Goal: Find specific page/section: Find specific page/section

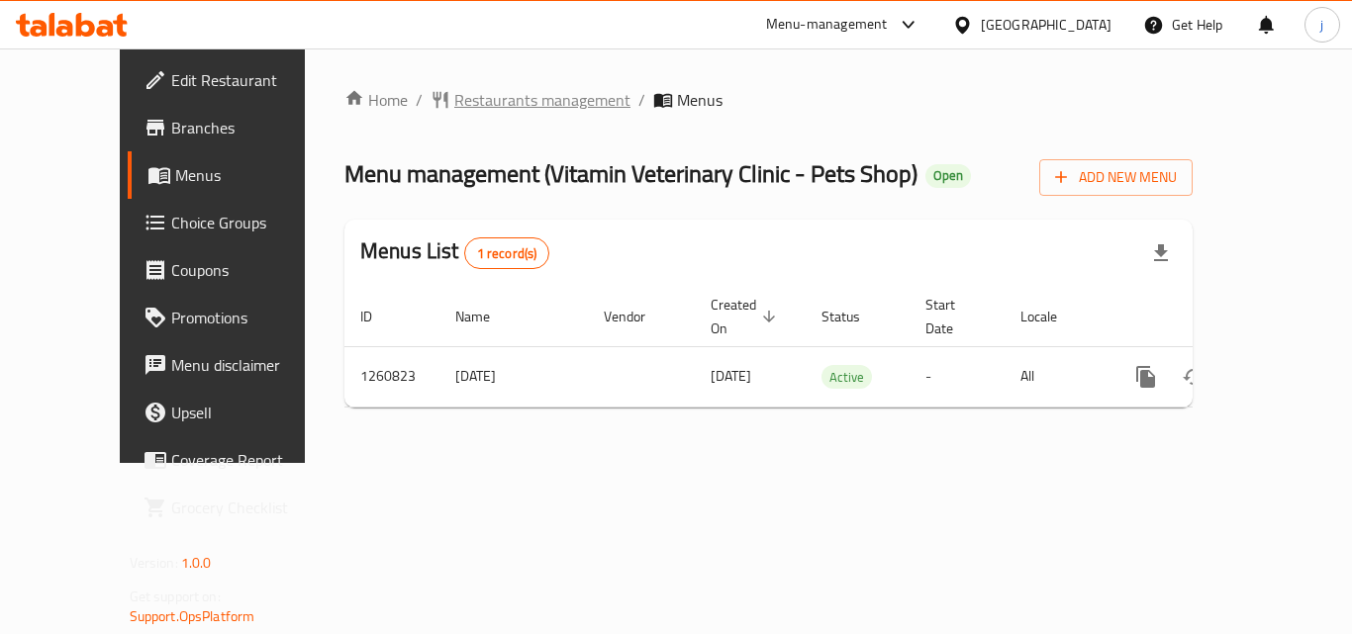
click at [461, 108] on span "Restaurants management" at bounding box center [542, 100] width 176 height 24
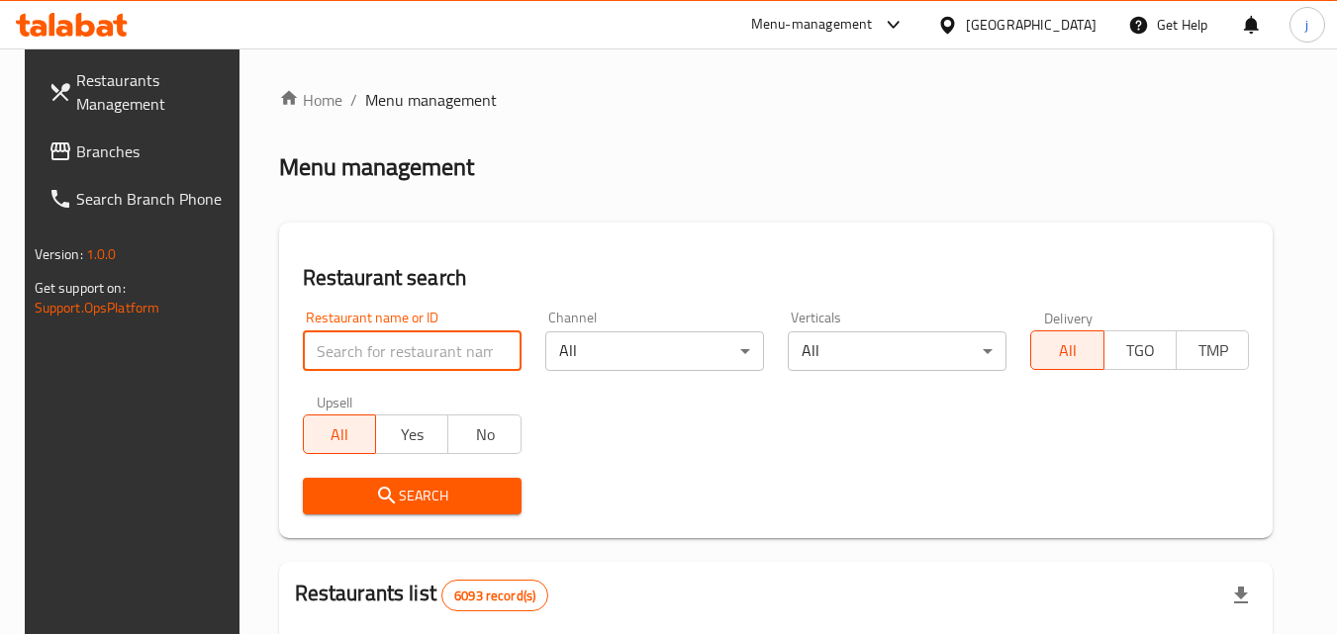
click at [389, 357] on input "search" at bounding box center [412, 351] width 219 height 40
paste input "684813"
type input "684813"
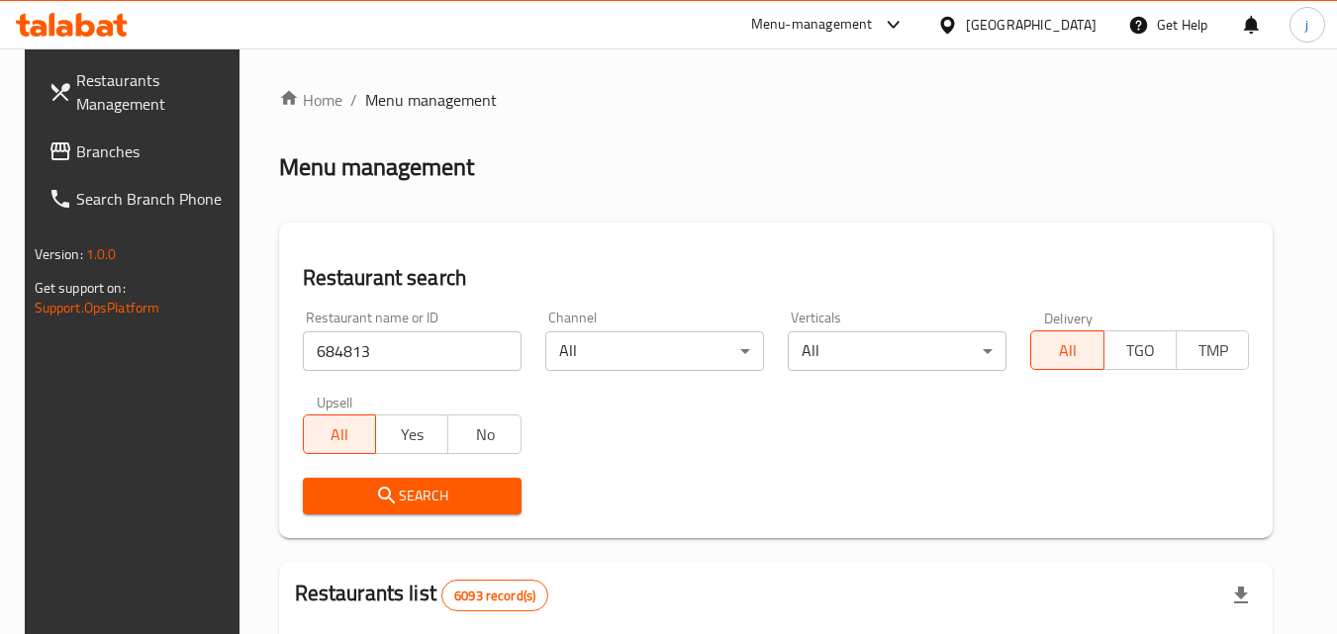
click at [431, 493] on span "Search" at bounding box center [412, 496] width 187 height 25
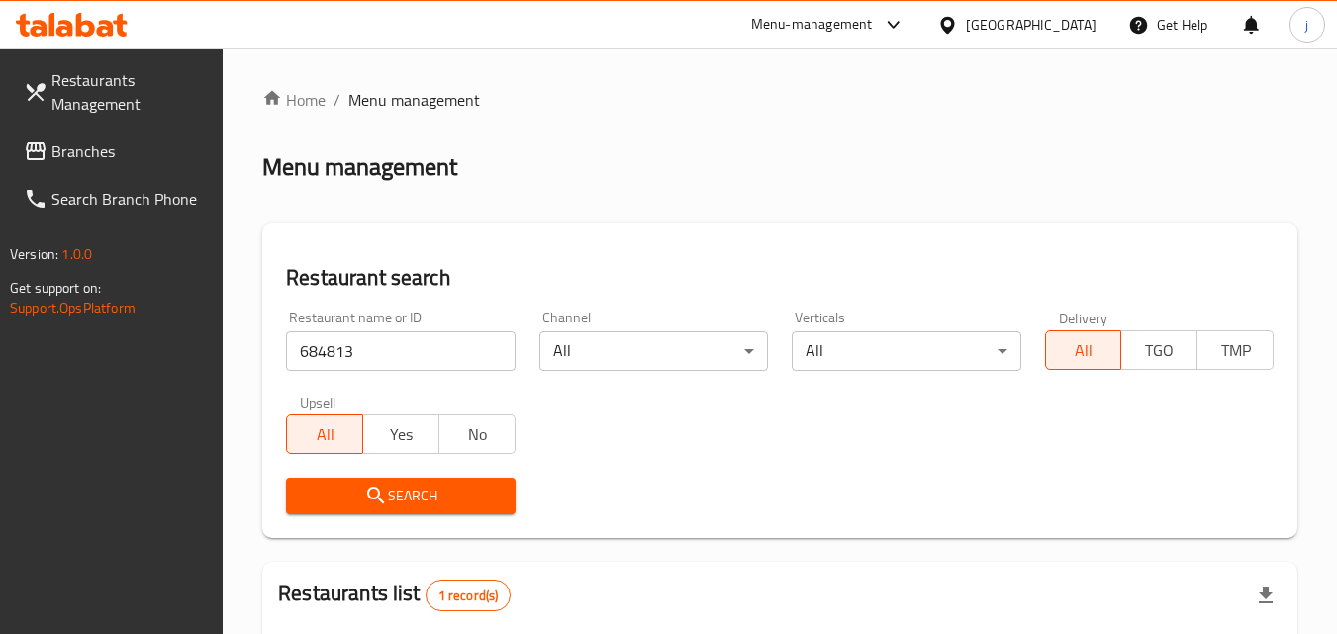
click at [1088, 25] on div "[GEOGRAPHIC_DATA]" at bounding box center [1031, 25] width 131 height 22
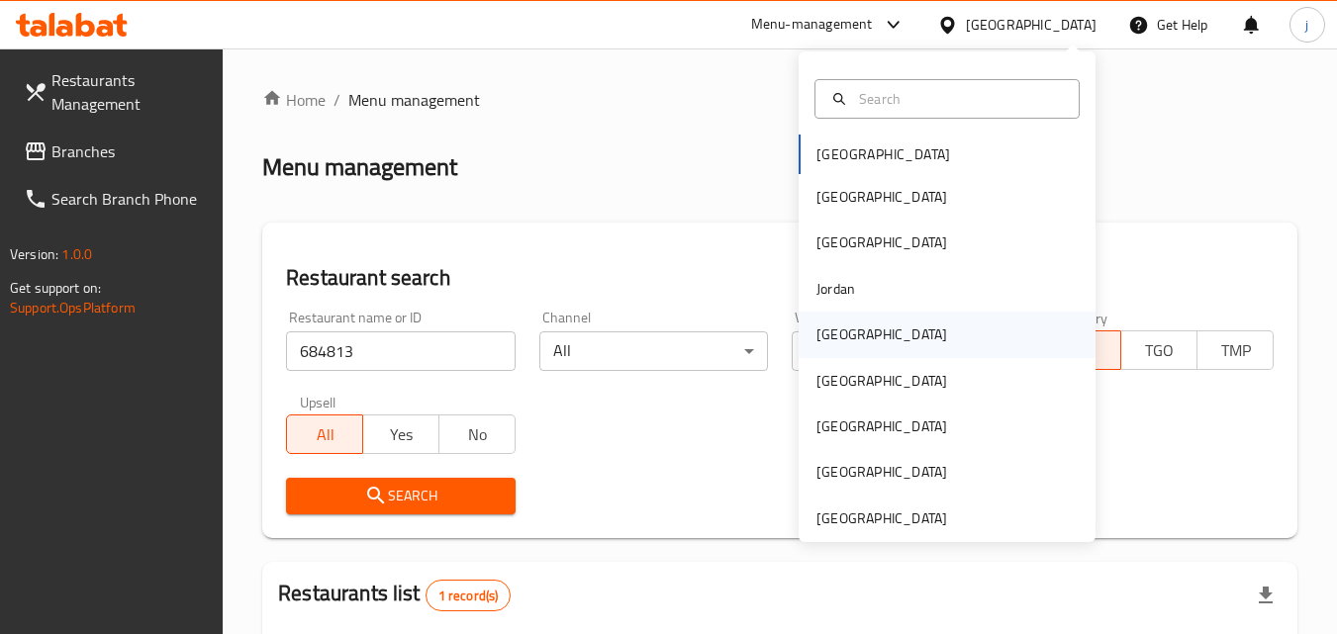
click at [893, 341] on div "Kuwait" at bounding box center [946, 335] width 297 height 46
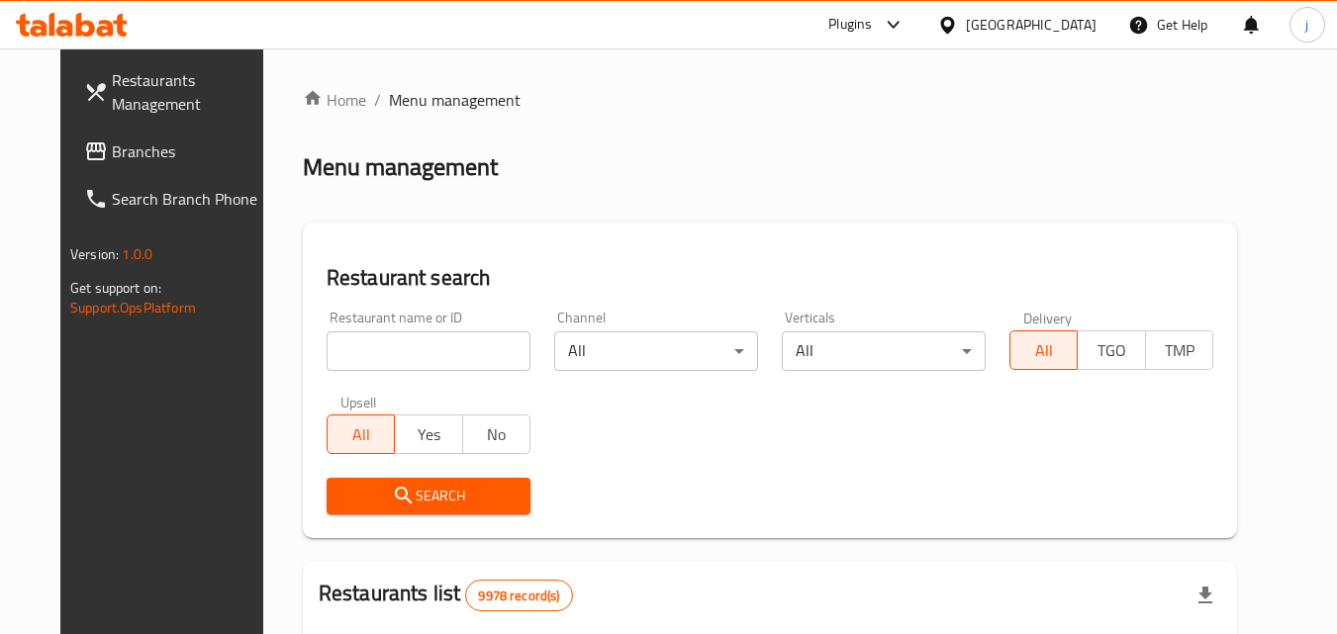
click at [112, 145] on span "Branches" at bounding box center [190, 152] width 156 height 24
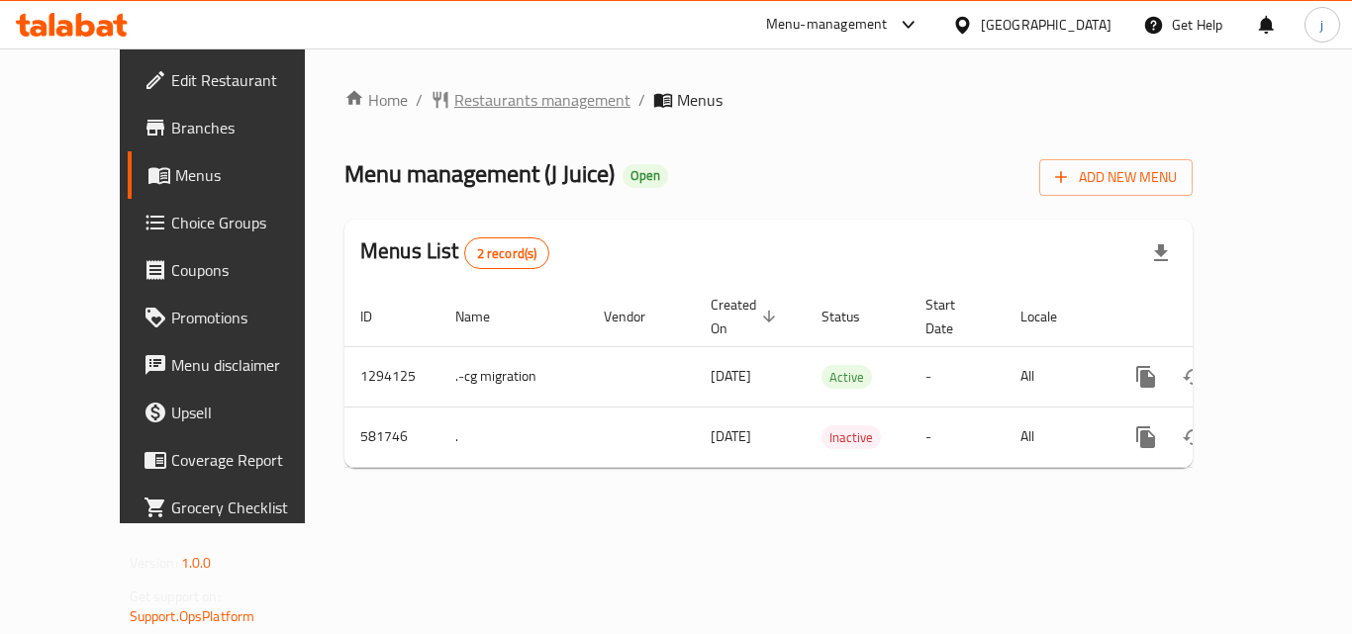
click at [454, 107] on span "Restaurants management" at bounding box center [542, 100] width 176 height 24
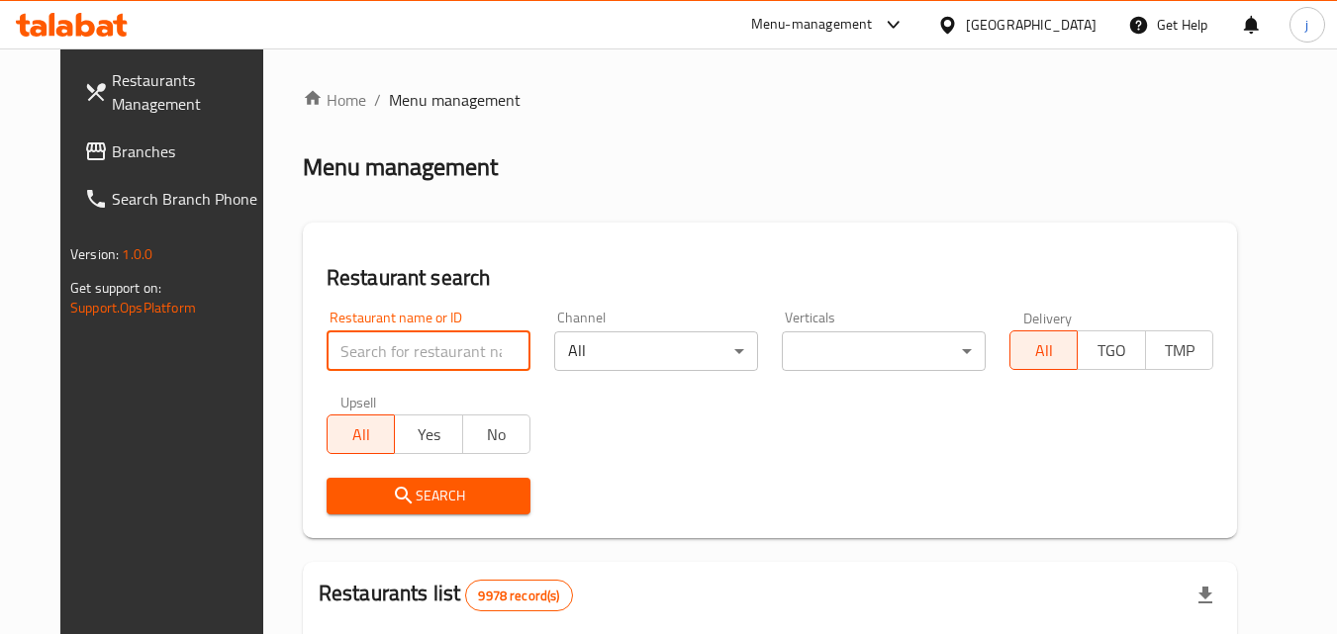
click at [389, 349] on input "search" at bounding box center [429, 351] width 204 height 40
paste input "636874"
type input "636874"
click button "Search" at bounding box center [429, 496] width 204 height 37
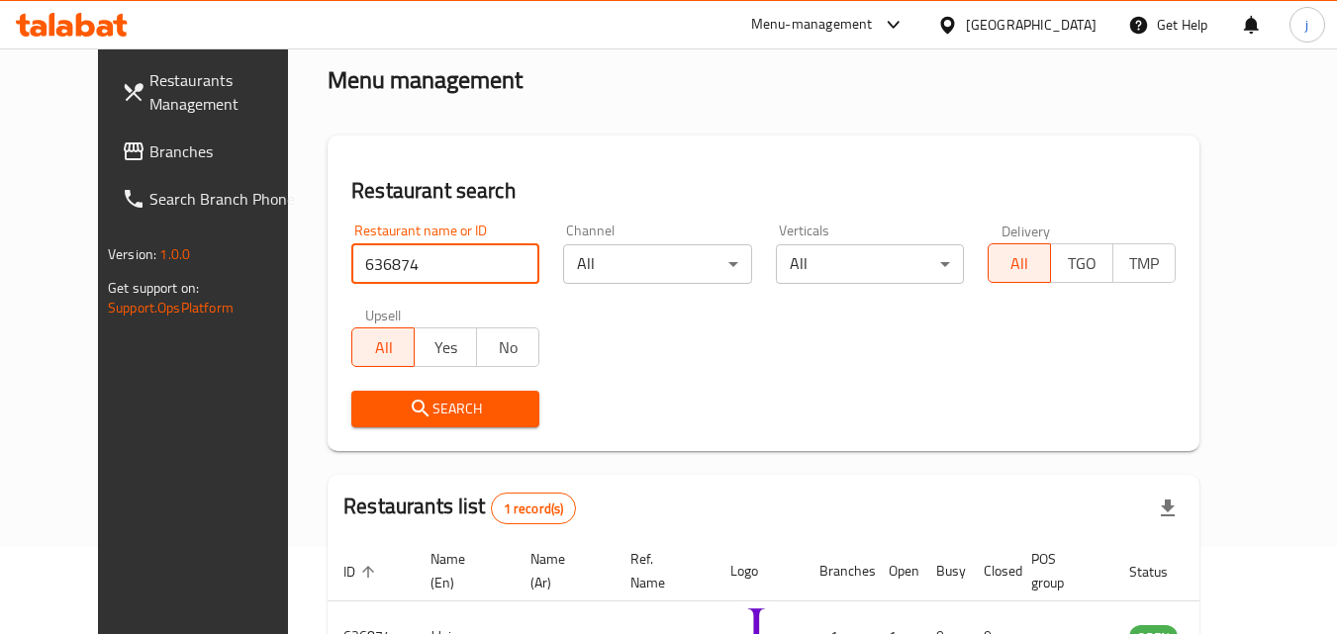
scroll to position [34, 0]
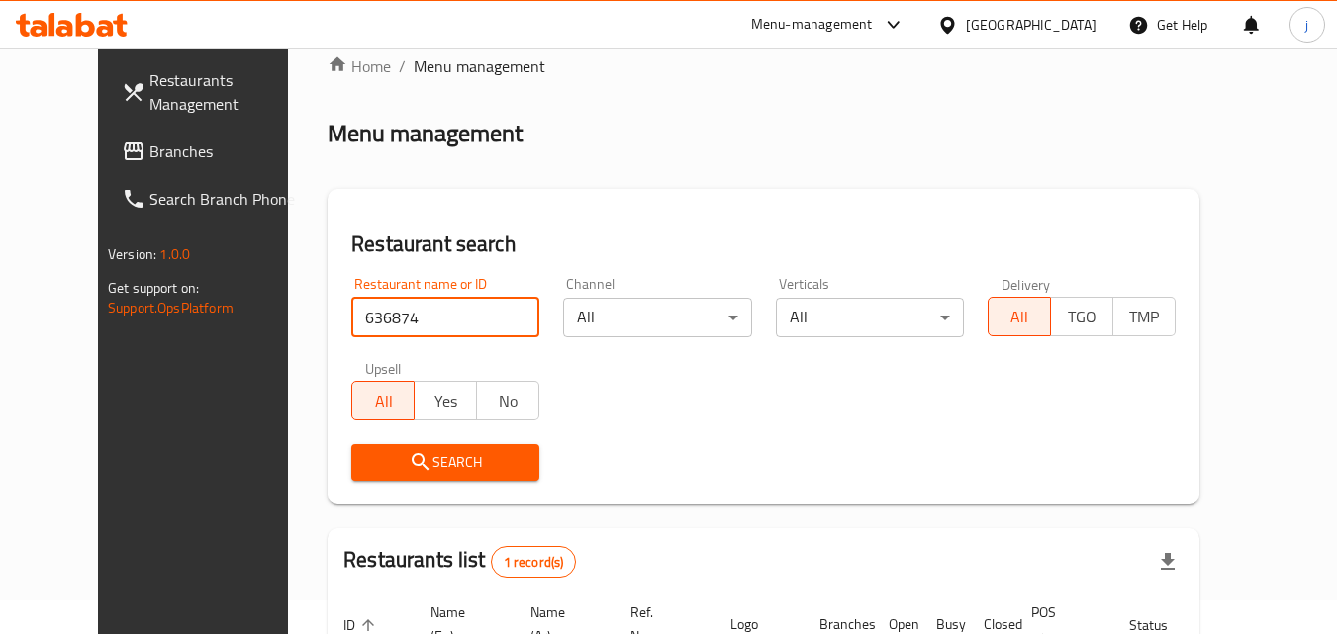
click at [149, 151] on span "Branches" at bounding box center [227, 152] width 156 height 24
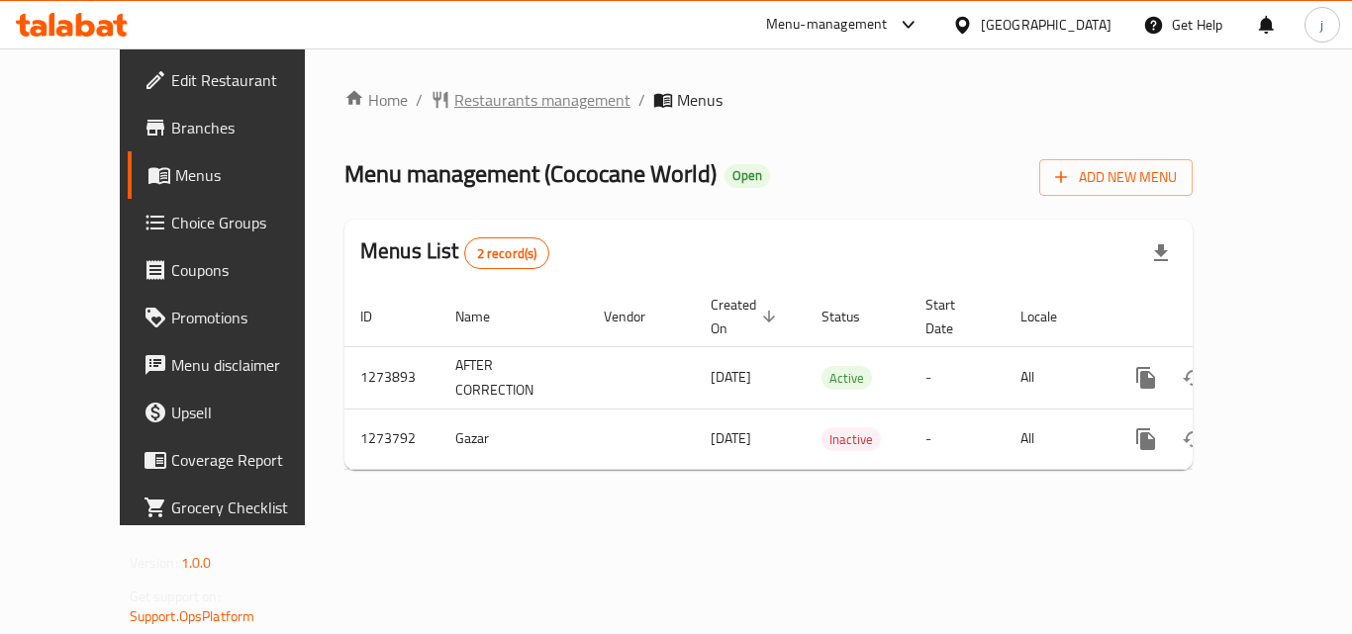
click at [454, 103] on span "Restaurants management" at bounding box center [542, 100] width 176 height 24
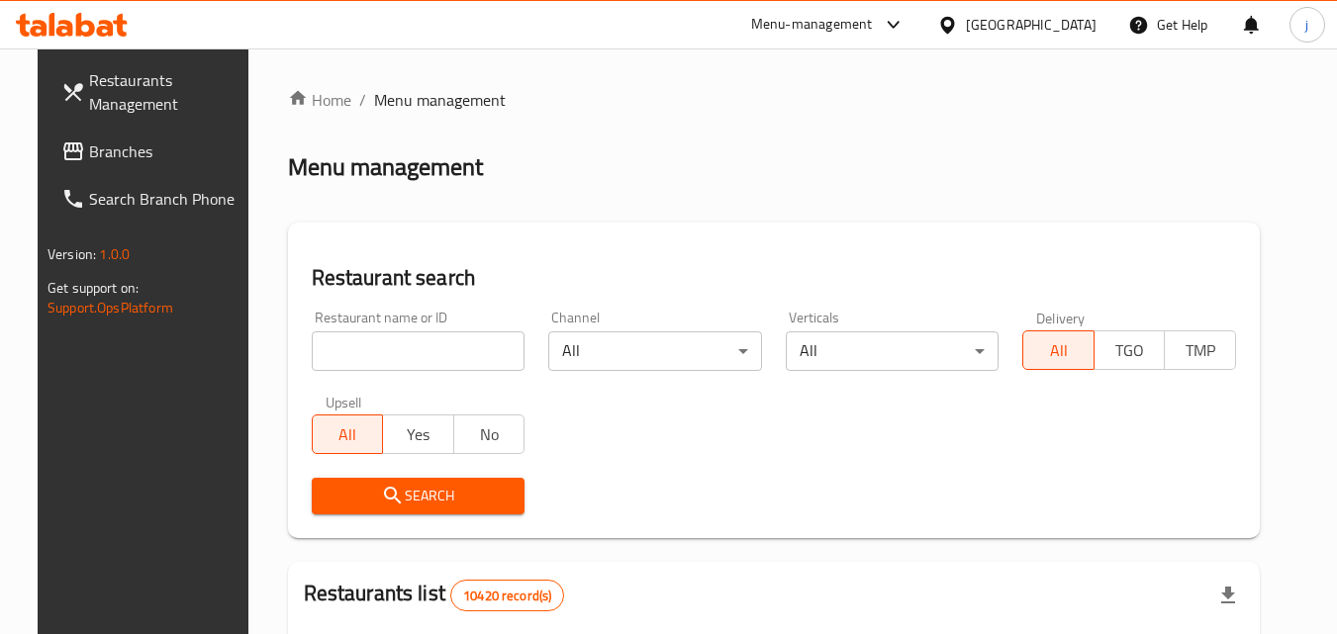
click at [350, 348] on input "search" at bounding box center [419, 351] width 214 height 40
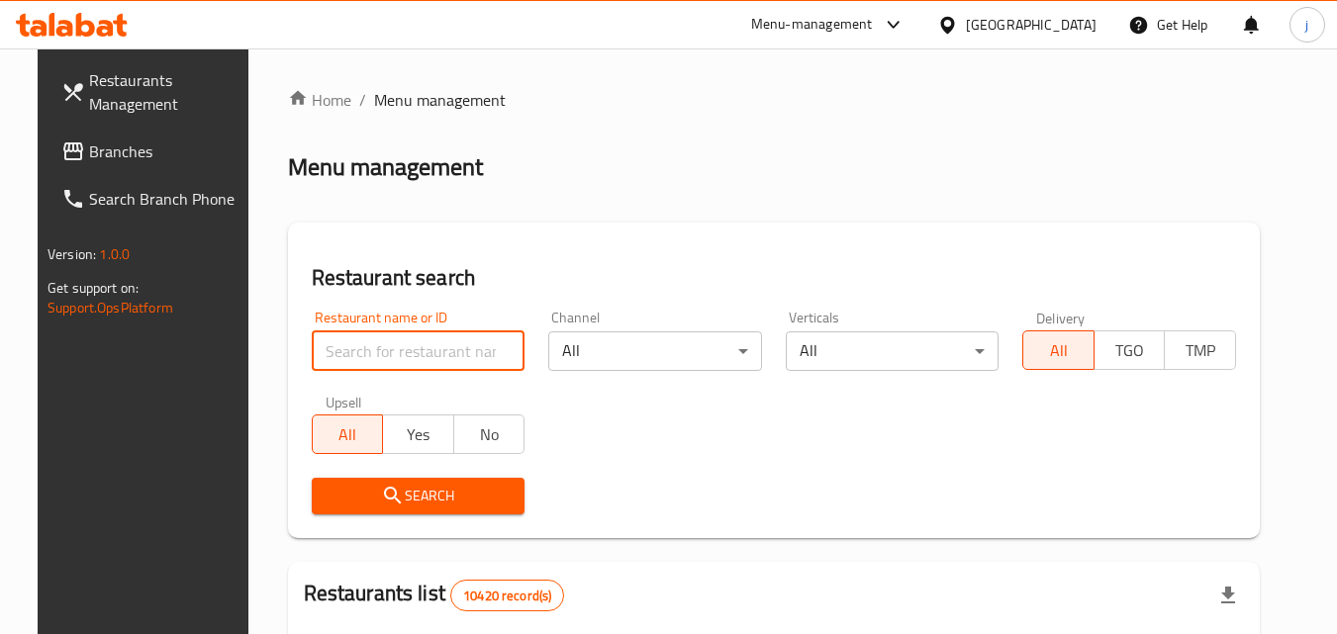
paste input "690978"
type input "690978"
click button "Search" at bounding box center [419, 496] width 214 height 37
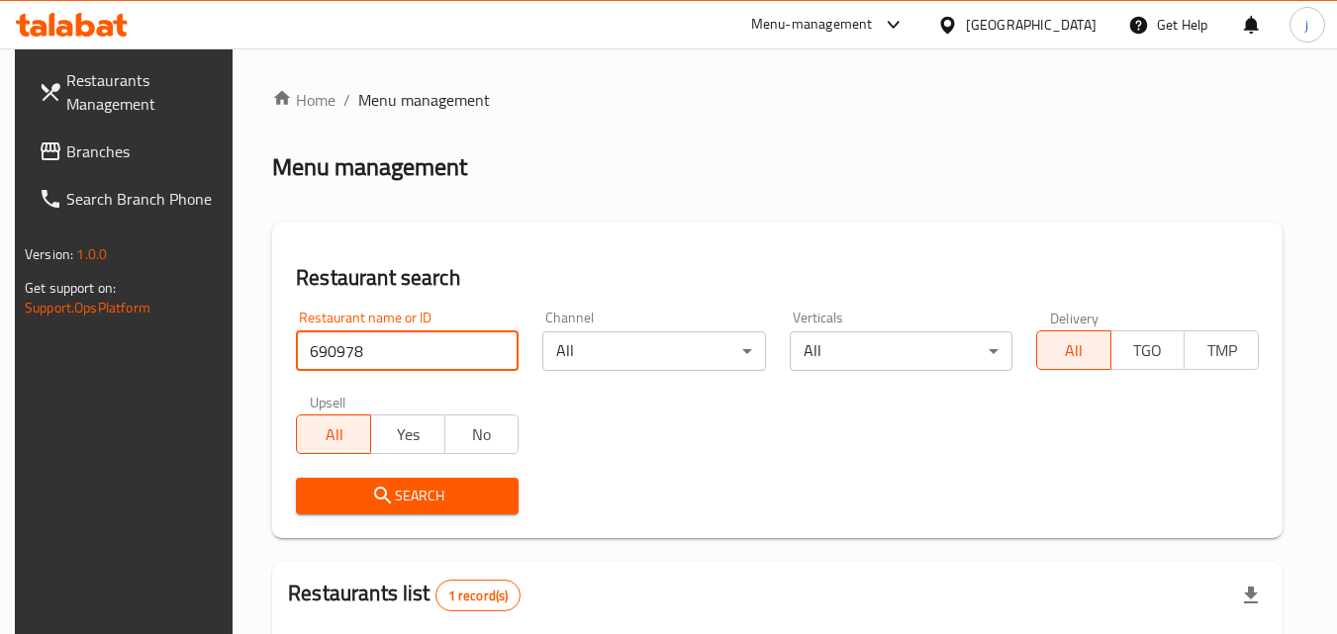
click at [503, 350] on input "690978" at bounding box center [407, 351] width 223 height 40
click at [493, 353] on input "690978" at bounding box center [407, 351] width 223 height 40
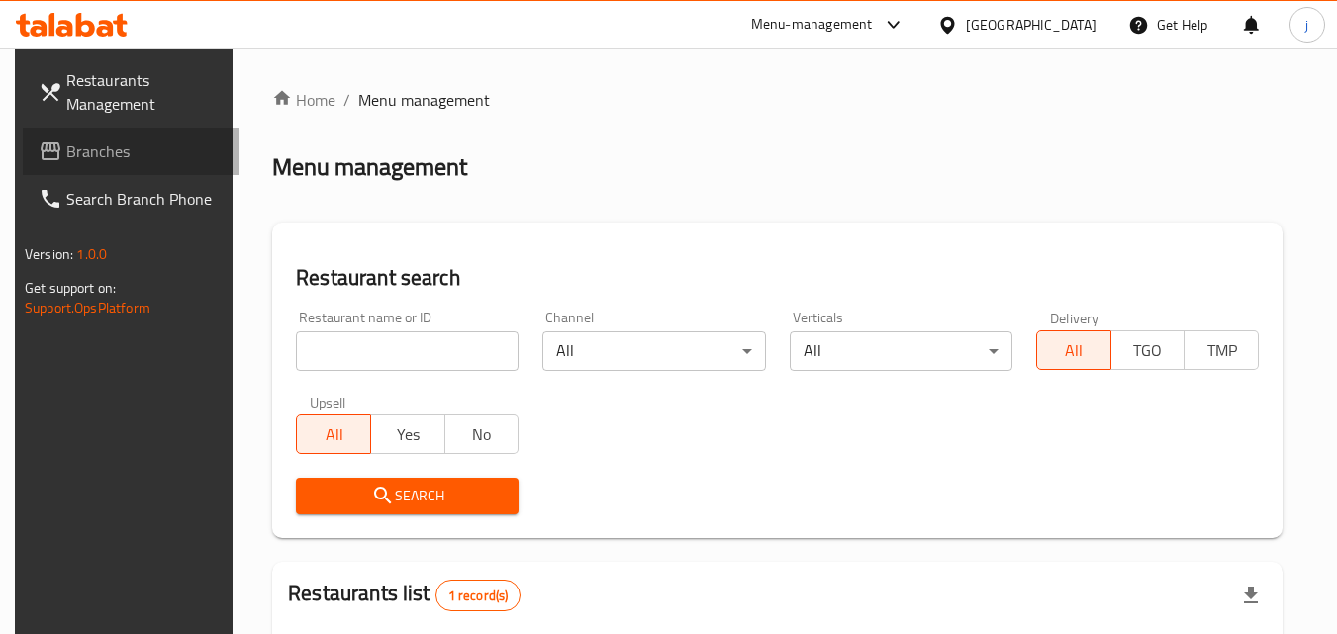
click at [90, 150] on span "Branches" at bounding box center [144, 152] width 156 height 24
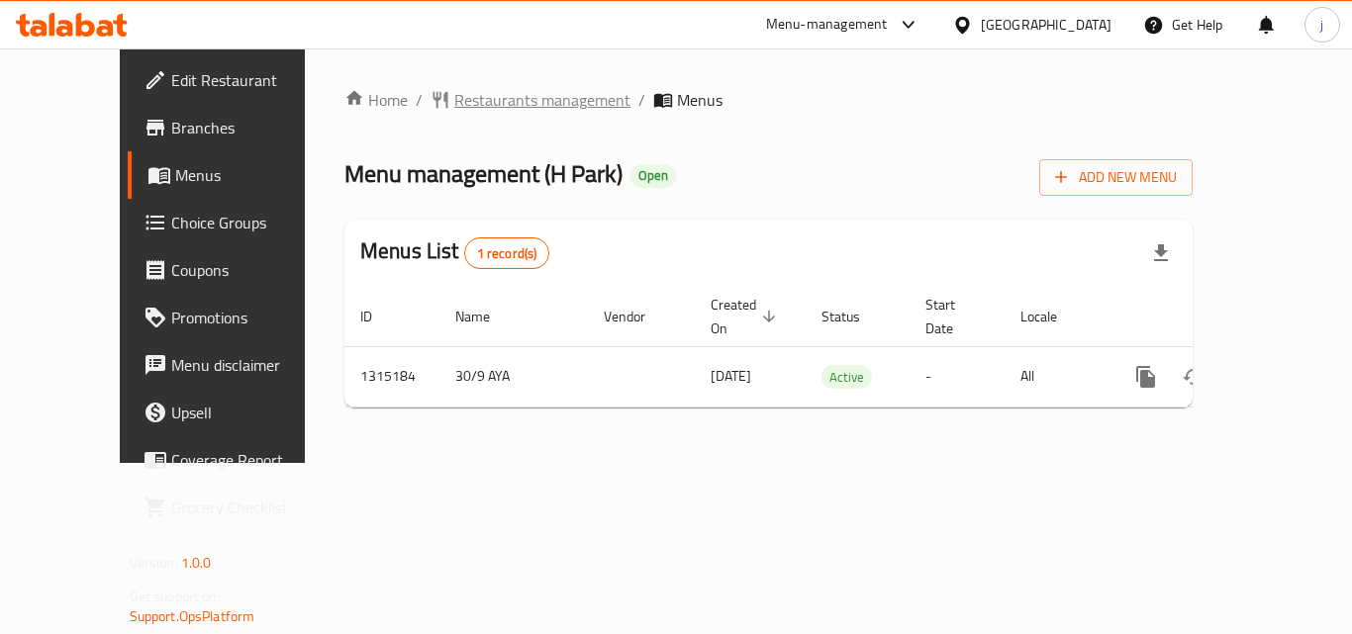
click at [460, 95] on span "Restaurants management" at bounding box center [542, 100] width 176 height 24
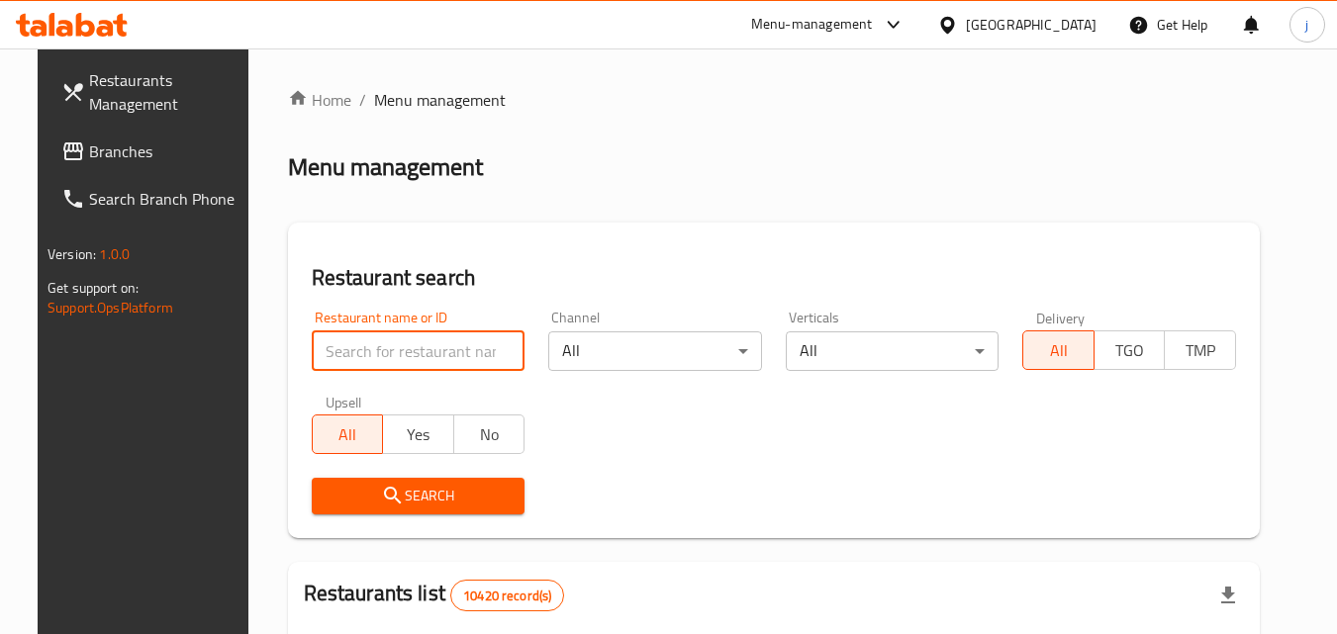
click at [403, 346] on input "search" at bounding box center [419, 351] width 214 height 40
paste input "707224"
type input "707224"
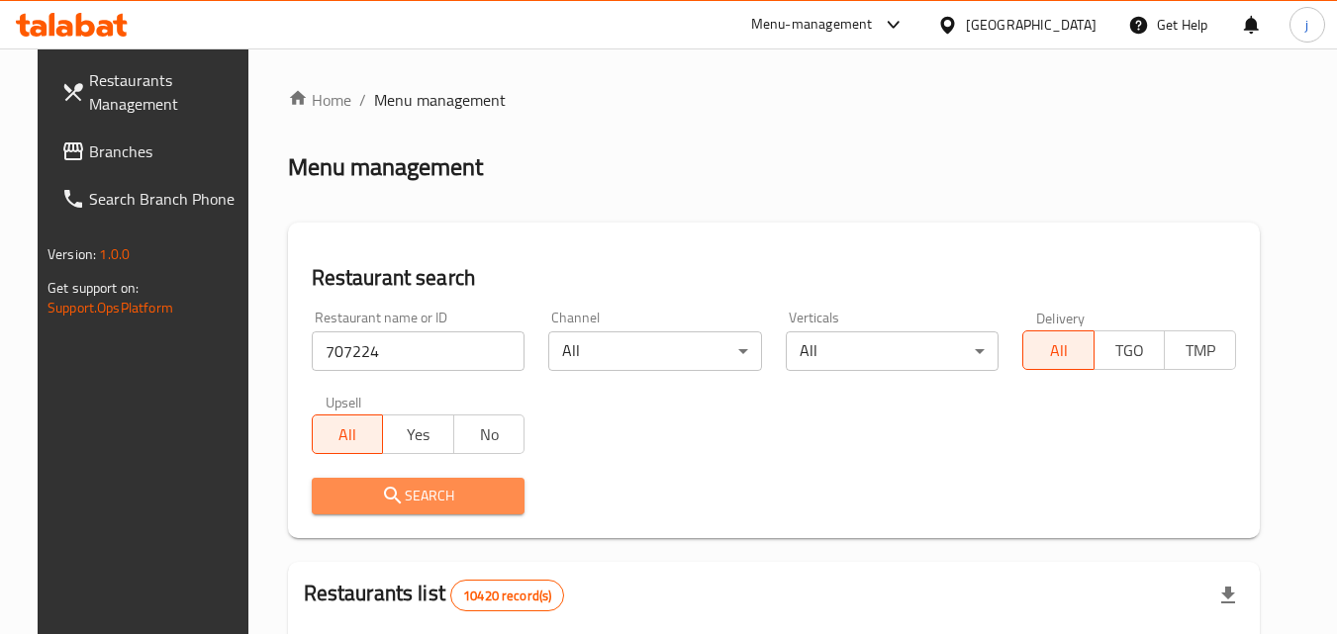
click at [452, 494] on span "Search" at bounding box center [418, 496] width 182 height 25
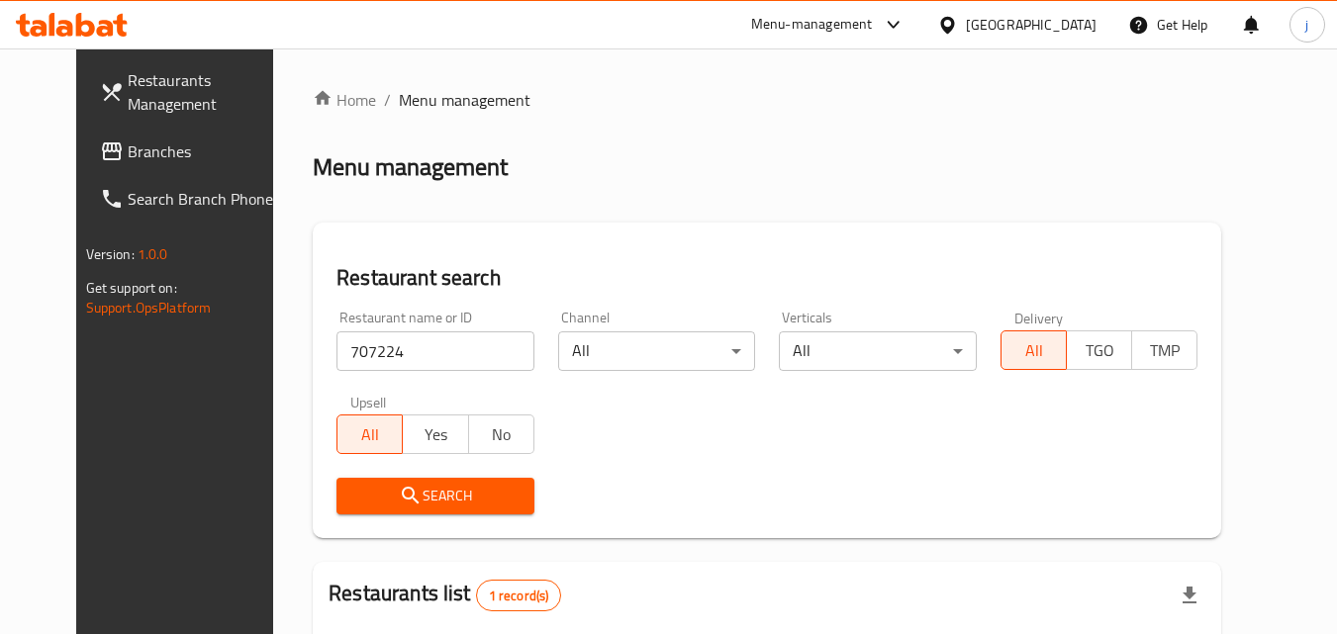
click at [1096, 30] on div "[GEOGRAPHIC_DATA]" at bounding box center [1016, 24] width 191 height 47
click at [1081, 25] on div "[GEOGRAPHIC_DATA]" at bounding box center [1031, 25] width 131 height 22
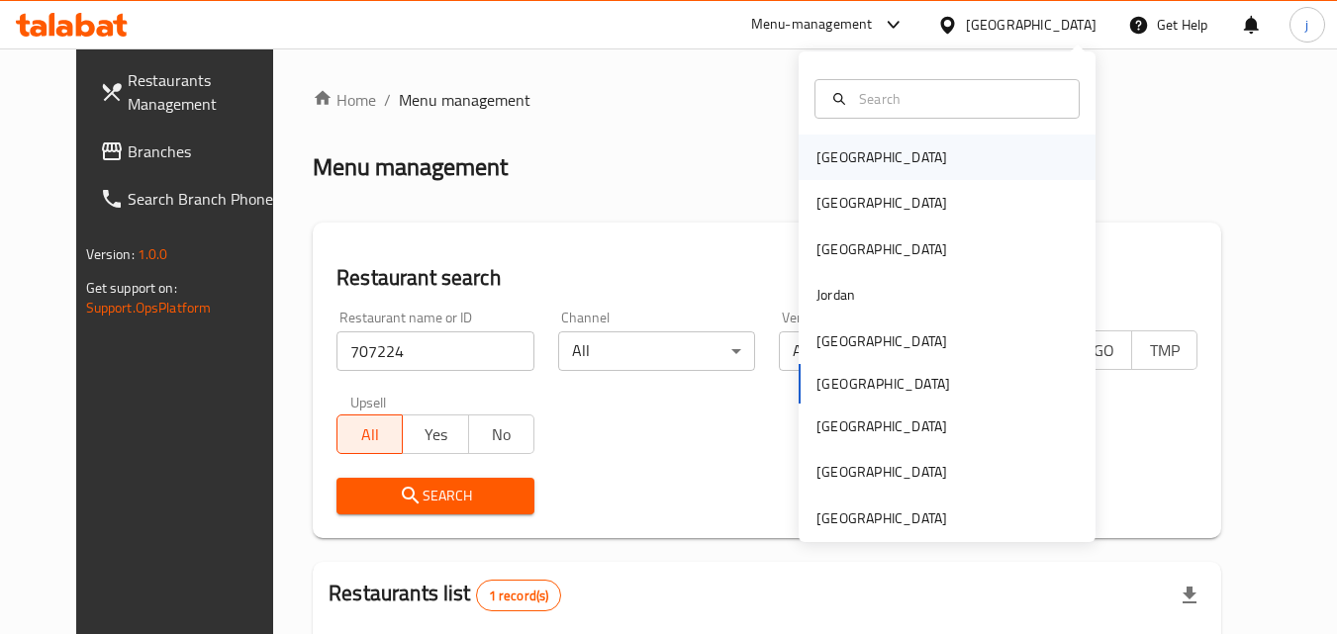
click at [961, 158] on div "[GEOGRAPHIC_DATA]" at bounding box center [946, 158] width 297 height 46
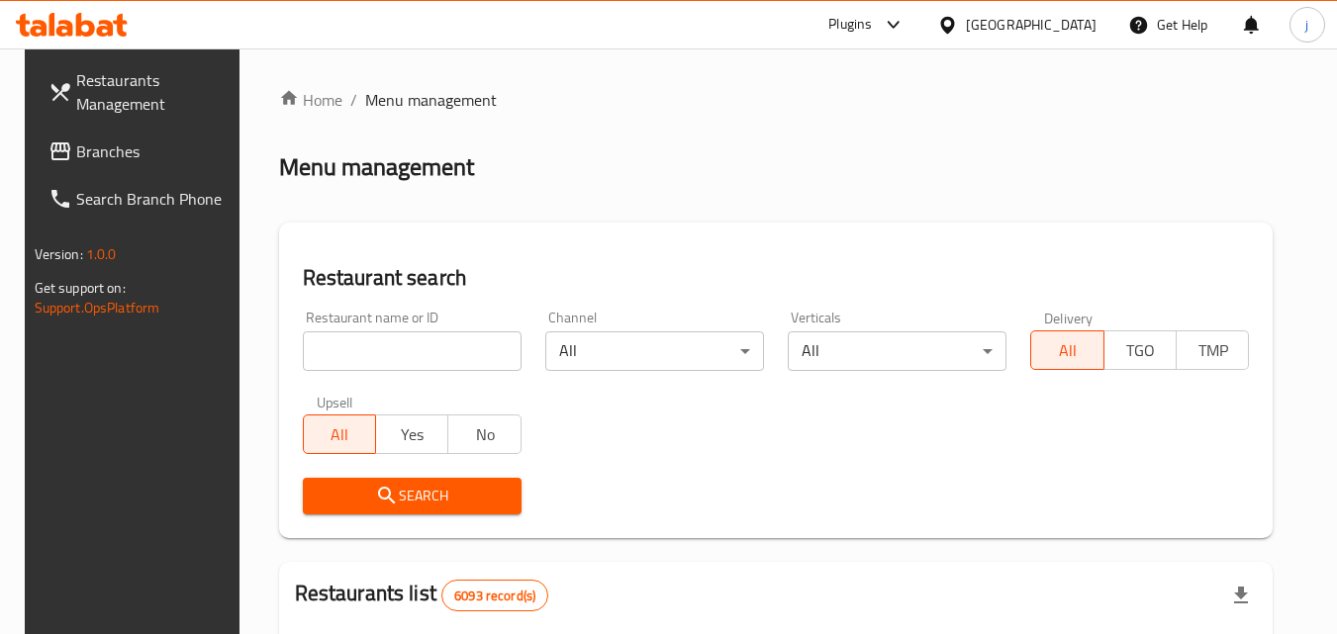
click at [364, 331] on input "search" at bounding box center [412, 351] width 219 height 40
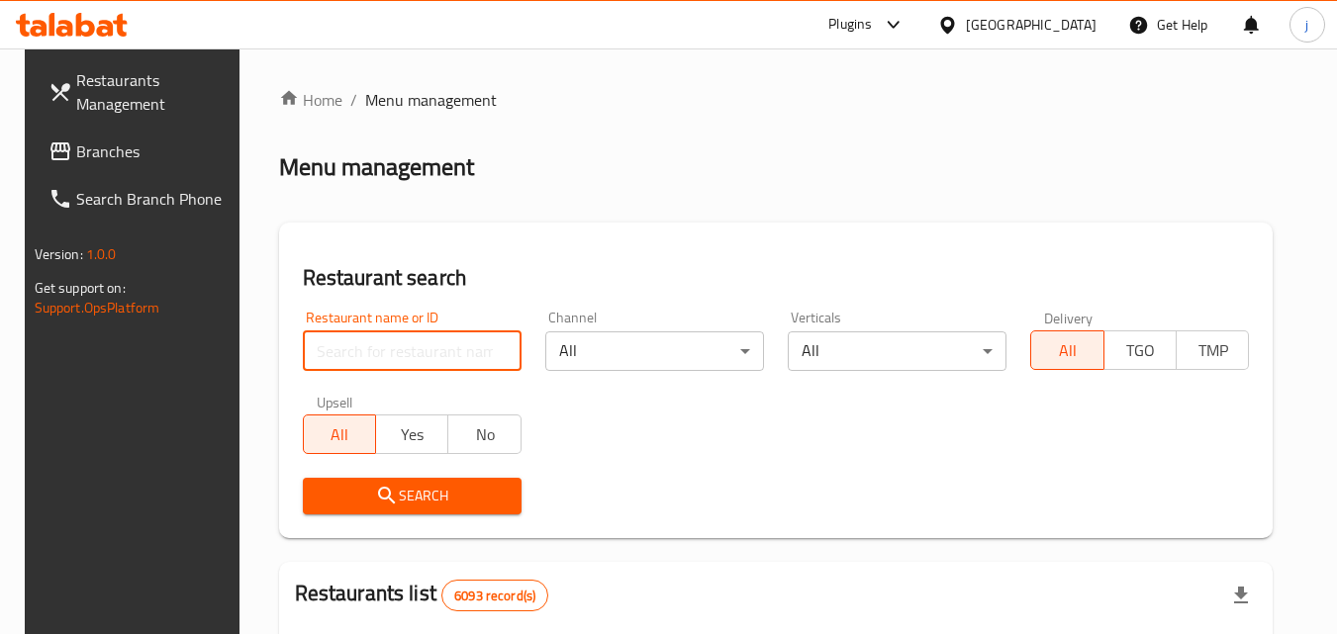
paste input "780049"
type input "780049"
click button "Search" at bounding box center [412, 496] width 219 height 37
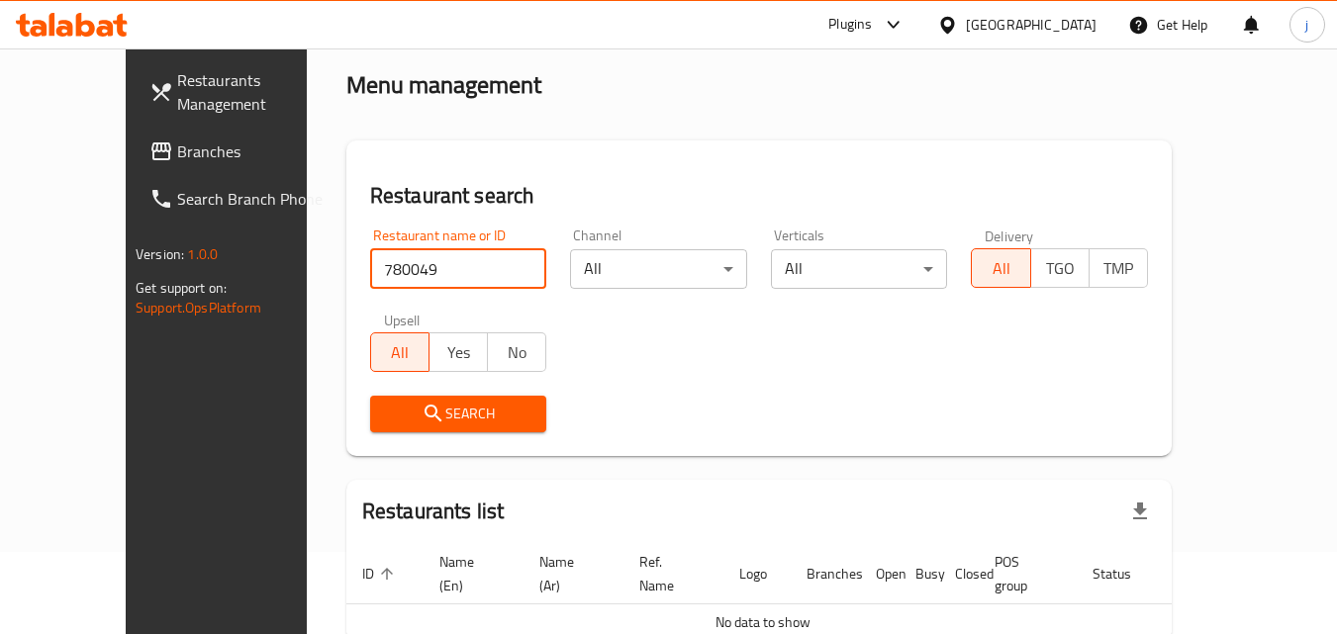
scroll to position [174, 0]
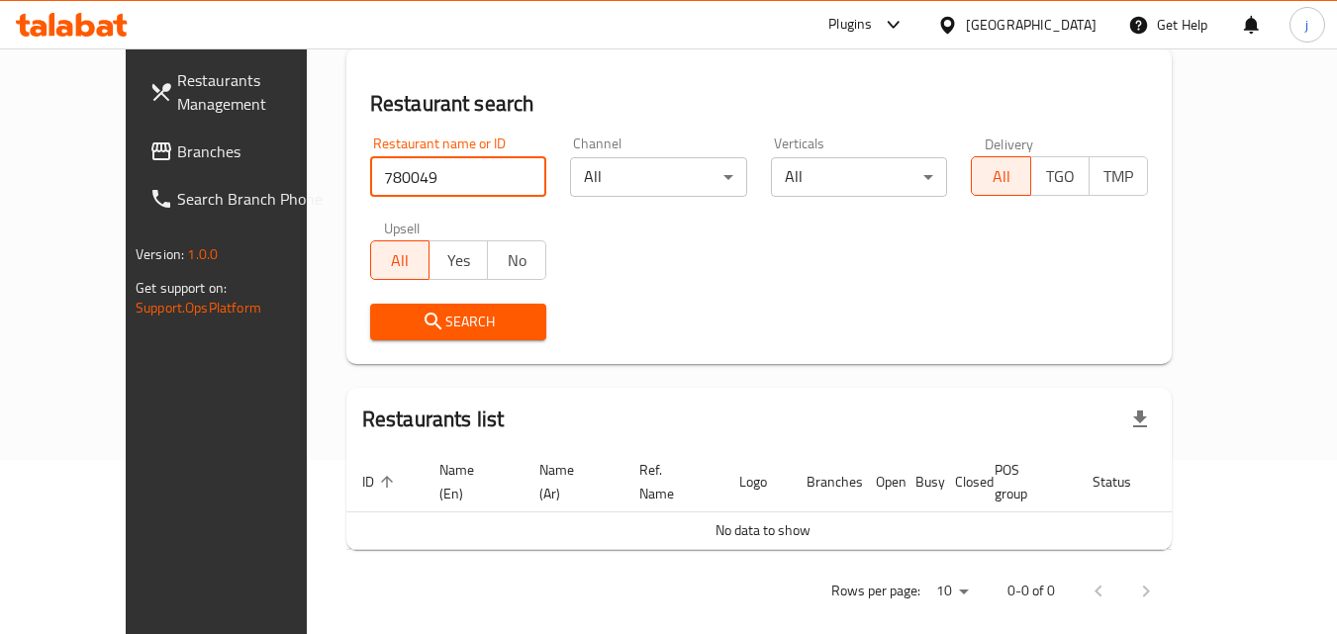
click at [177, 154] on span "Branches" at bounding box center [255, 152] width 156 height 24
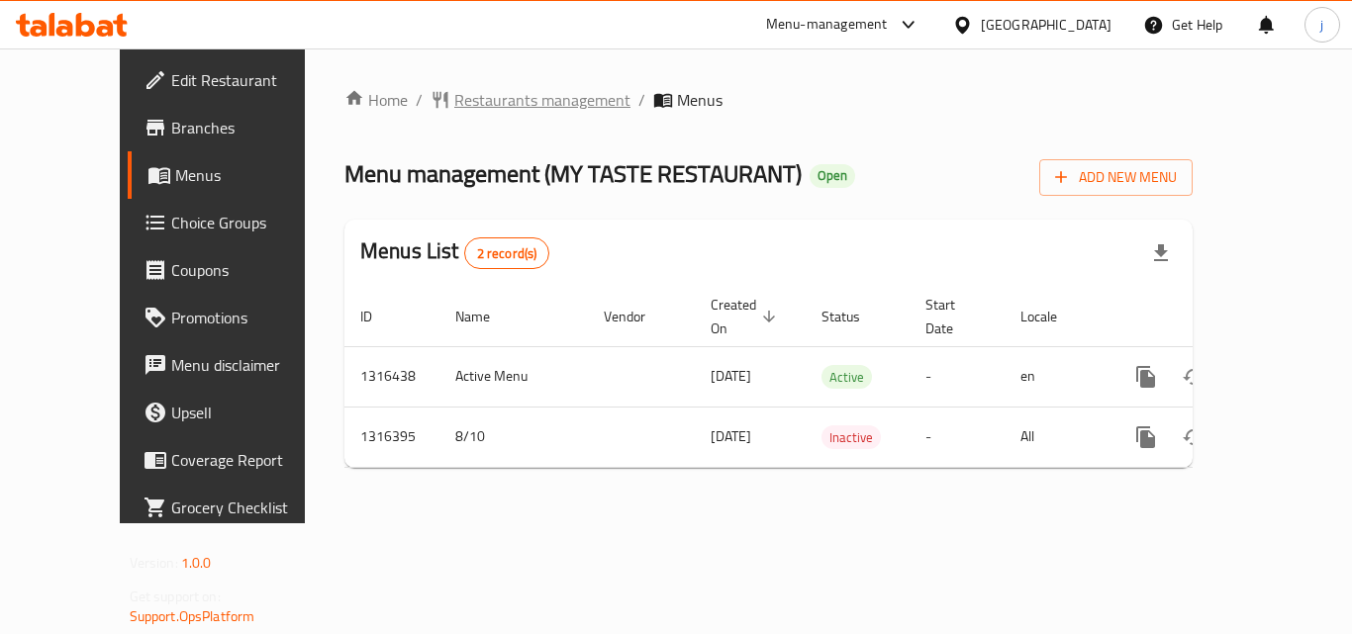
click at [460, 107] on span "Restaurants management" at bounding box center [542, 100] width 176 height 24
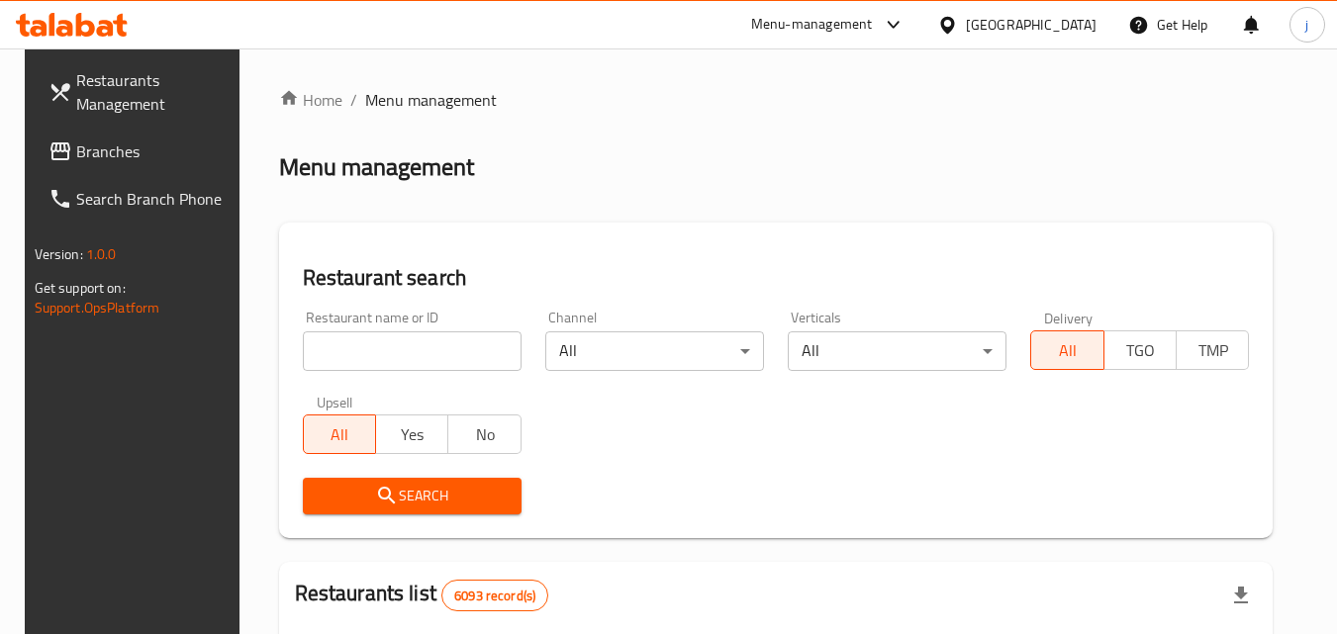
click at [418, 355] on input "search" at bounding box center [412, 351] width 219 height 40
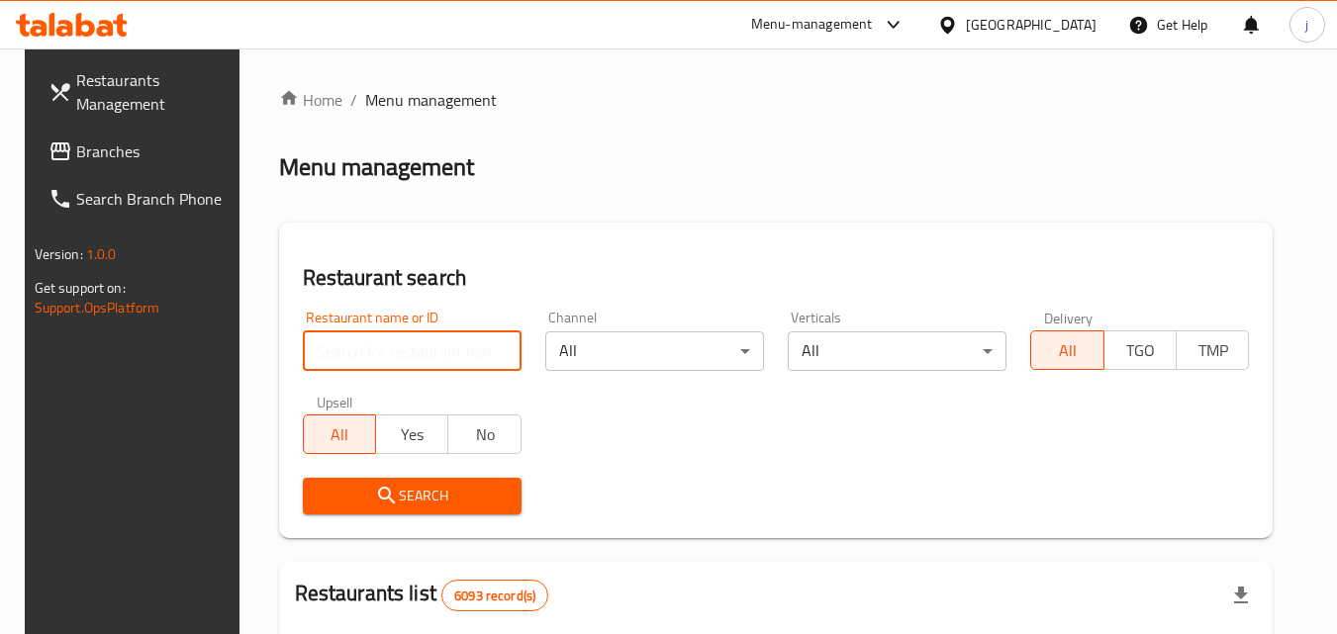
paste input "707617"
click button "Search" at bounding box center [412, 496] width 219 height 37
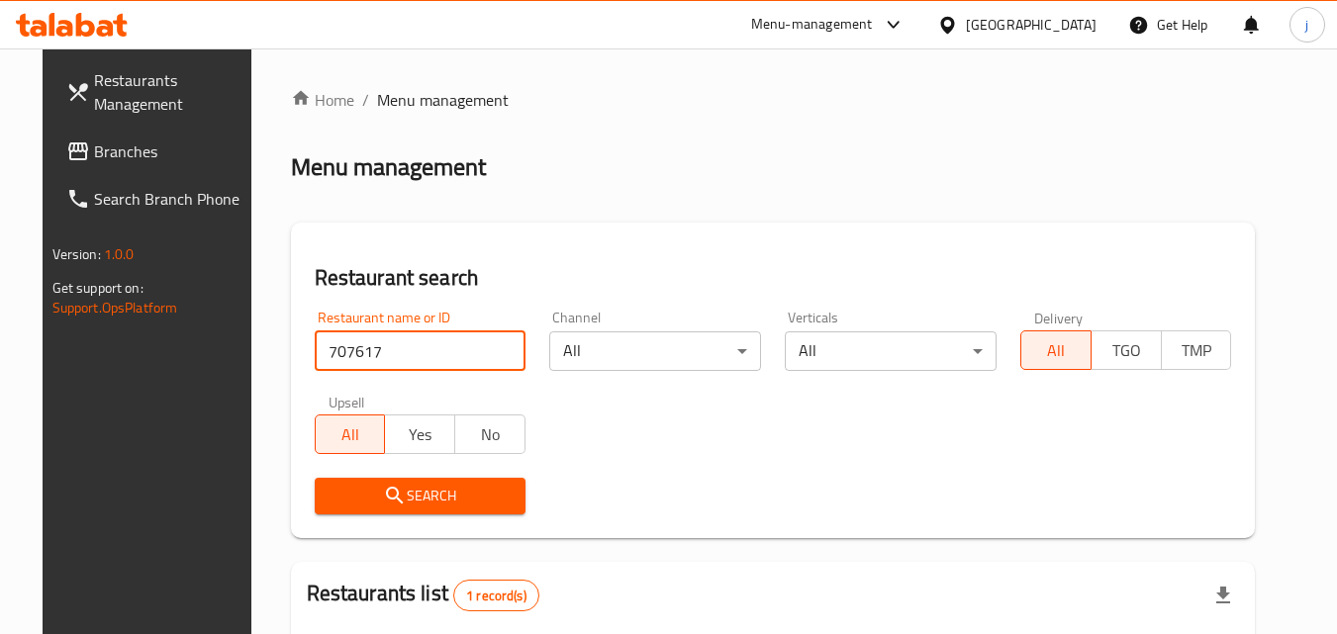
click at [431, 496] on span "Search" at bounding box center [420, 496] width 180 height 25
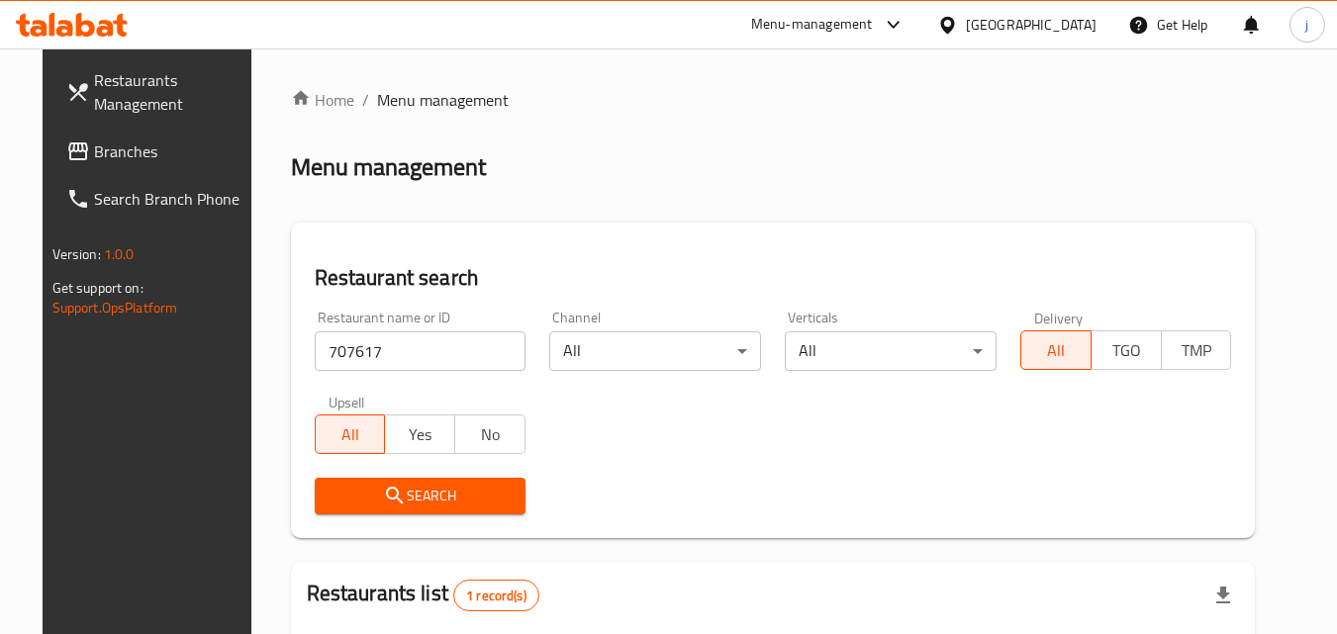
click at [431, 496] on span "Search" at bounding box center [420, 496] width 180 height 25
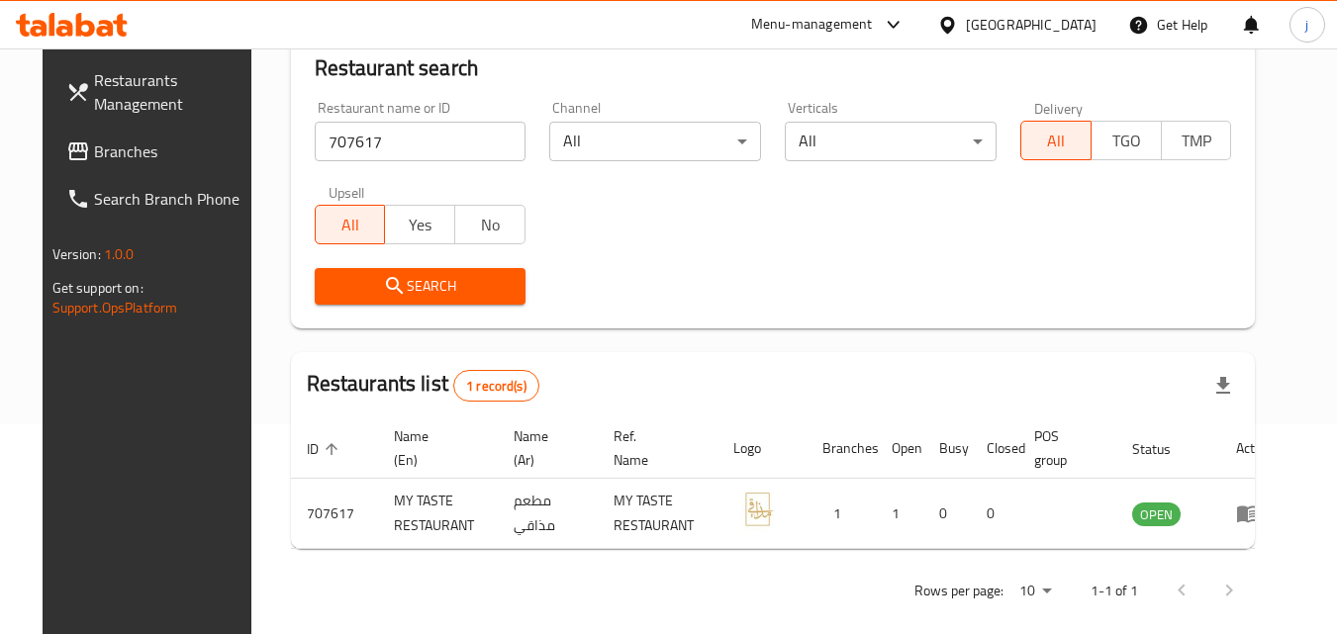
scroll to position [232, 0]
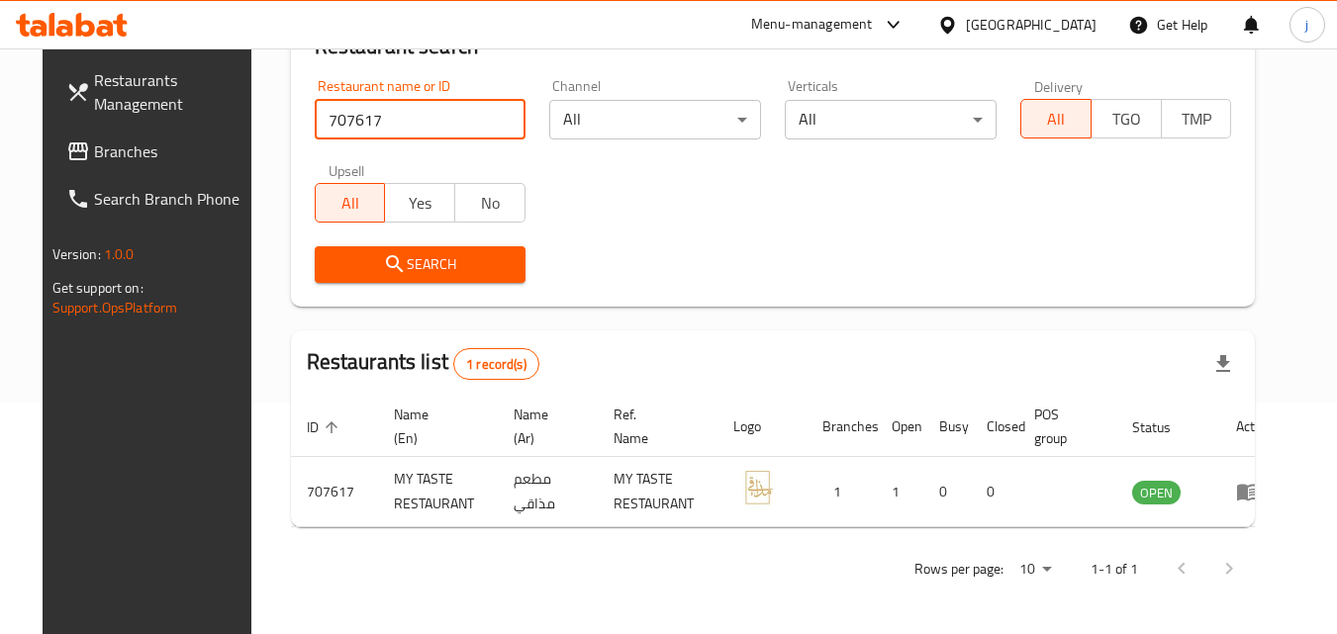
click at [434, 120] on input "707617" at bounding box center [421, 120] width 212 height 40
type input "7"
click at [451, 136] on input "search" at bounding box center [421, 120] width 212 height 40
type input "753194"
click at [417, 259] on span "Search" at bounding box center [420, 264] width 180 height 25
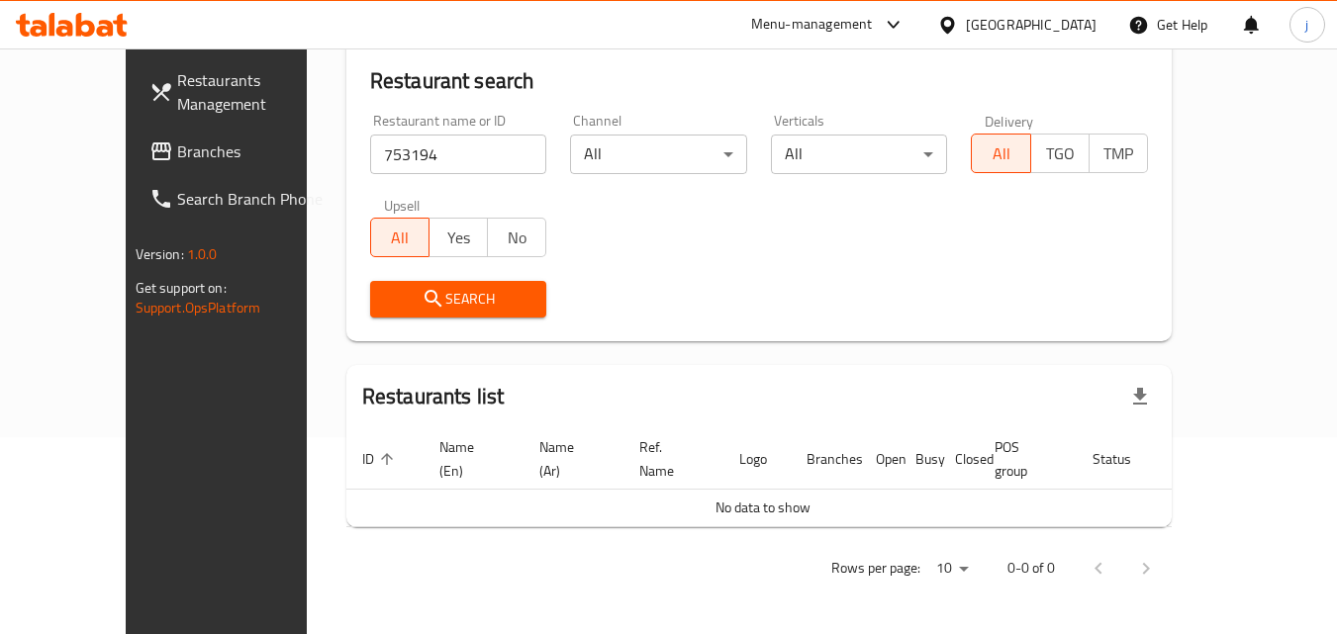
scroll to position [174, 0]
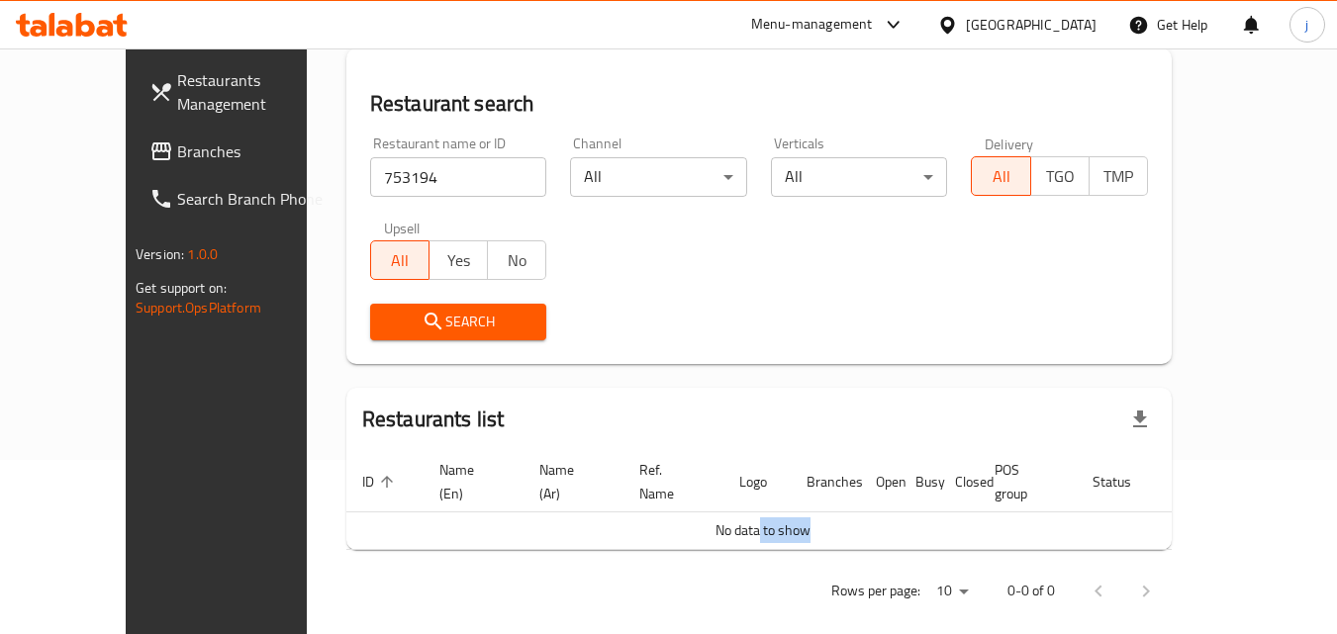
drag, startPoint x: 741, startPoint y: 513, endPoint x: 1028, endPoint y: 519, distance: 287.0
click at [1028, 519] on td "No data to show" at bounding box center [763, 531] width 834 height 38
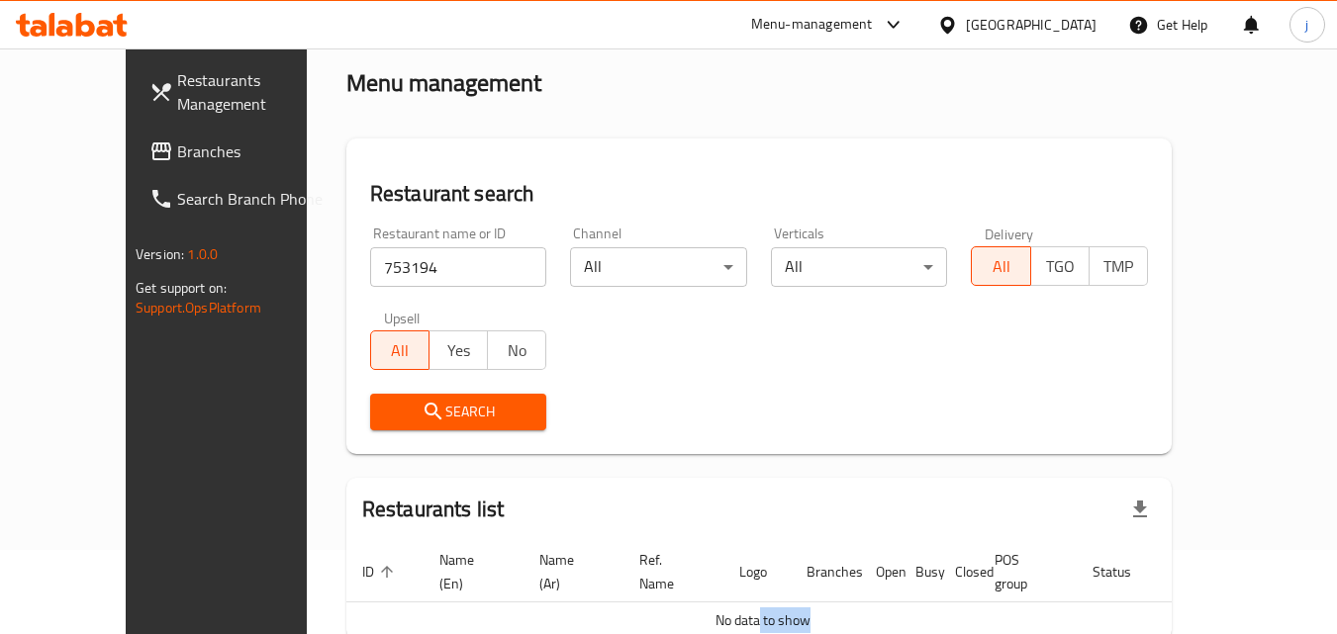
scroll to position [0, 0]
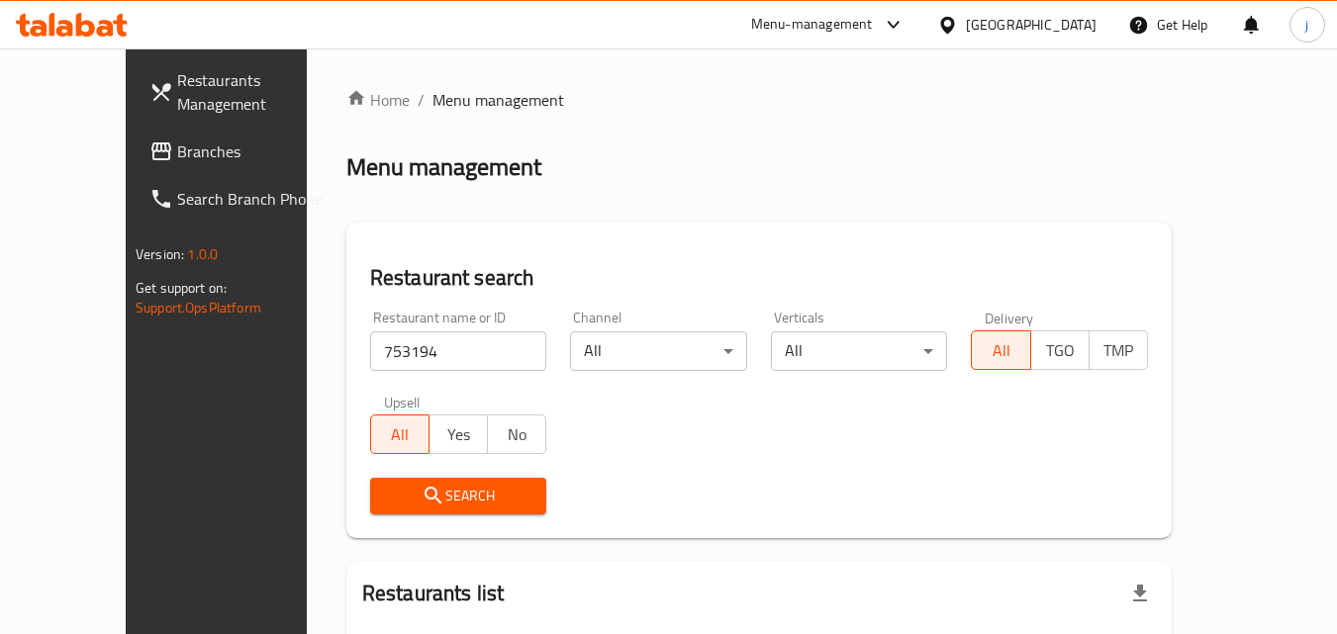
click at [506, 239] on div "Restaurant search Restaurant name or ID 753194 Restaurant name or ID Channel Al…" at bounding box center [758, 381] width 825 height 316
click at [177, 163] on span "Branches" at bounding box center [255, 152] width 156 height 24
